Goal: Check status: Check status

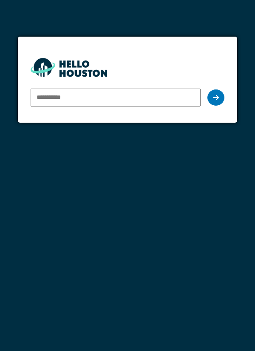
click at [161, 99] on input "email" at bounding box center [116, 97] width 171 height 18
type input "**********"
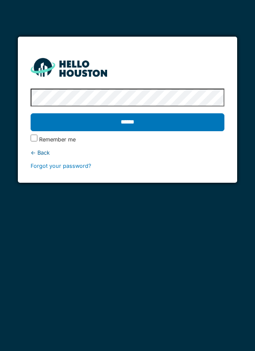
click at [194, 119] on input "******" at bounding box center [128, 122] width 194 height 18
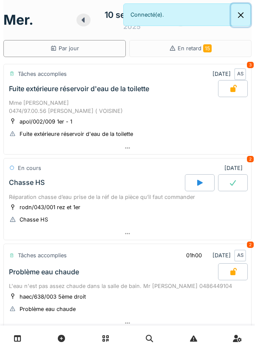
click at [245, 21] on button "Close" at bounding box center [240, 15] width 19 height 23
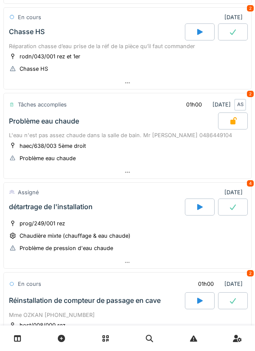
scroll to position [263, 0]
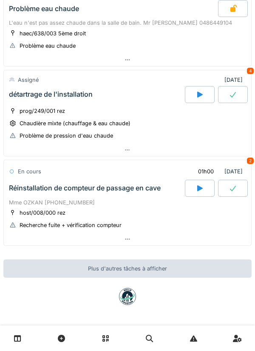
click at [175, 243] on div at bounding box center [128, 239] width 248 height 12
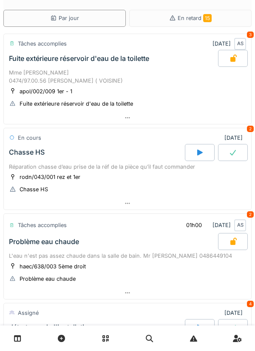
scroll to position [0, 0]
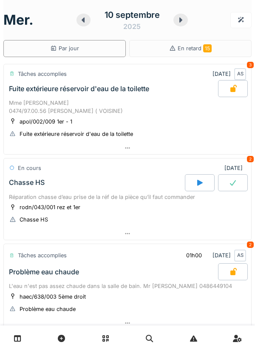
click at [80, 23] on div at bounding box center [84, 20] width 14 height 13
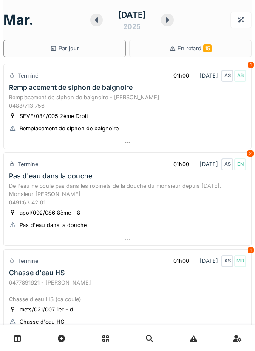
click at [92, 23] on icon at bounding box center [96, 20] width 9 height 7
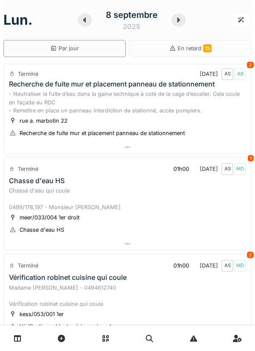
click at [174, 23] on div at bounding box center [178, 20] width 14 height 13
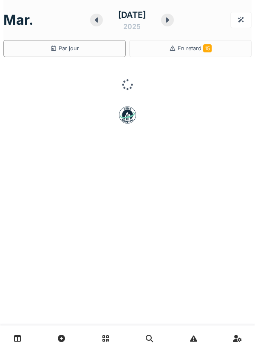
click at [169, 22] on icon at bounding box center [167, 19] width 3 height 5
click at [177, 19] on icon at bounding box center [181, 20] width 9 height 7
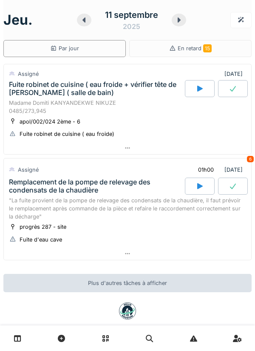
click at [180, 22] on icon at bounding box center [179, 20] width 9 height 7
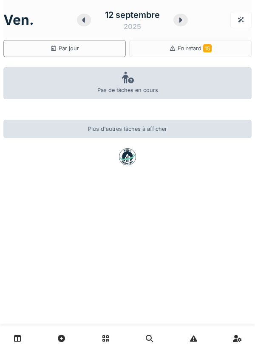
click at [180, 26] on div at bounding box center [181, 20] width 14 height 13
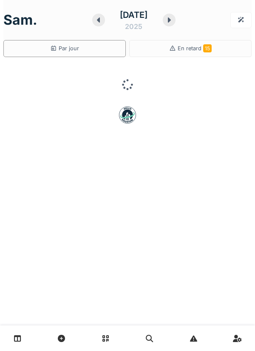
click at [174, 22] on icon at bounding box center [169, 20] width 9 height 7
click at [169, 22] on icon at bounding box center [167, 19] width 3 height 5
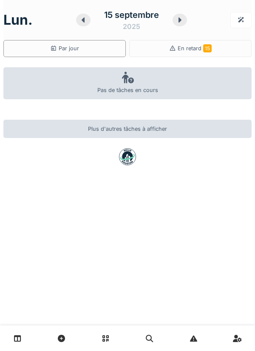
click at [177, 17] on icon at bounding box center [180, 20] width 9 height 7
click at [174, 16] on div at bounding box center [167, 20] width 13 height 13
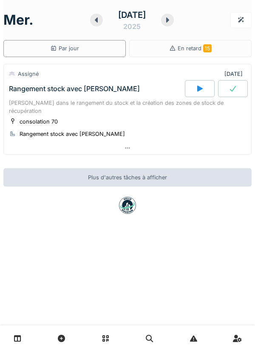
click at [211, 142] on div at bounding box center [128, 148] width 248 height 12
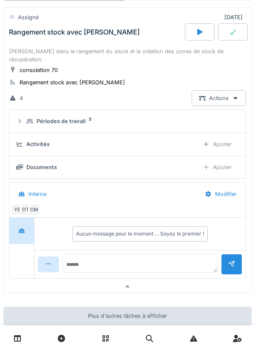
scroll to position [71, 0]
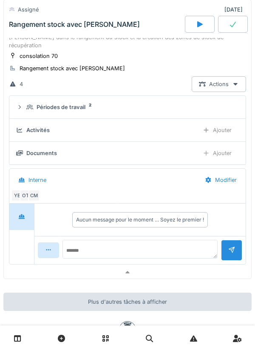
click at [31, 203] on div at bounding box center [21, 216] width 25 height 26
click at [34, 189] on div "CM" at bounding box center [34, 195] width 12 height 12
click at [26, 189] on div "OT" at bounding box center [26, 195] width 12 height 12
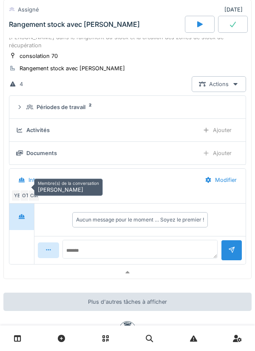
click at [17, 189] on div "YE" at bounding box center [17, 195] width 12 height 12
click at [98, 267] on div at bounding box center [128, 272] width 248 height 12
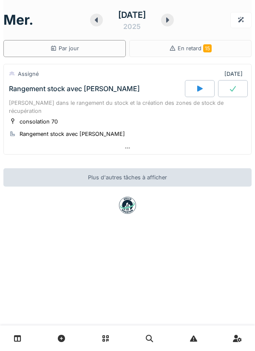
click at [174, 20] on div at bounding box center [167, 20] width 13 height 13
click at [168, 142] on div at bounding box center [128, 148] width 248 height 12
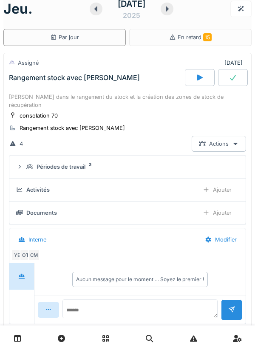
scroll to position [30, 0]
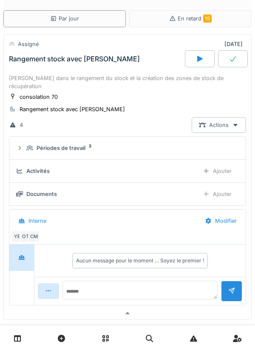
click at [35, 230] on div "CM" at bounding box center [34, 236] width 12 height 12
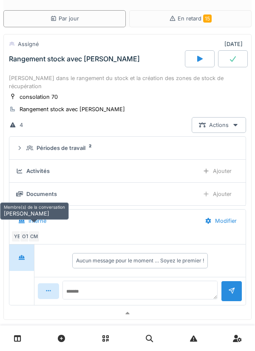
click at [26, 230] on div "OT" at bounding box center [26, 236] width 12 height 12
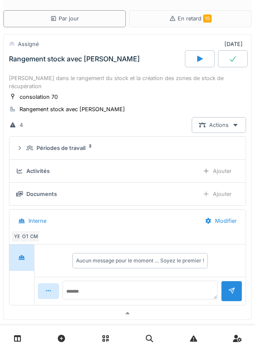
click at [19, 233] on div "YE" at bounding box center [17, 236] width 12 height 12
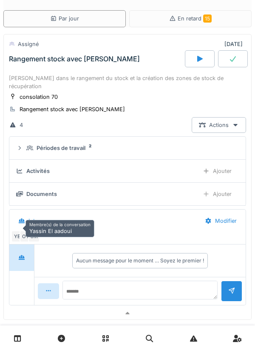
click at [101, 307] on div at bounding box center [128, 313] width 248 height 12
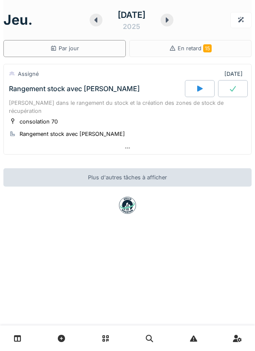
scroll to position [0, 0]
click at [174, 20] on div at bounding box center [167, 20] width 13 height 13
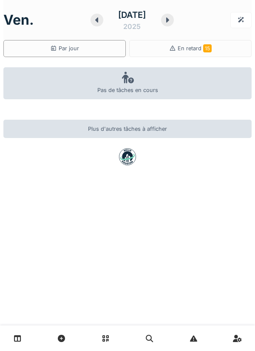
click at [174, 16] on div at bounding box center [167, 20] width 13 height 13
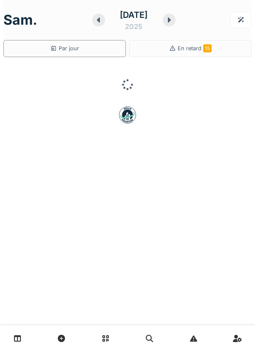
click at [176, 20] on div at bounding box center [169, 20] width 13 height 13
click at [174, 22] on div at bounding box center [167, 20] width 13 height 13
